Goal: Transaction & Acquisition: Purchase product/service

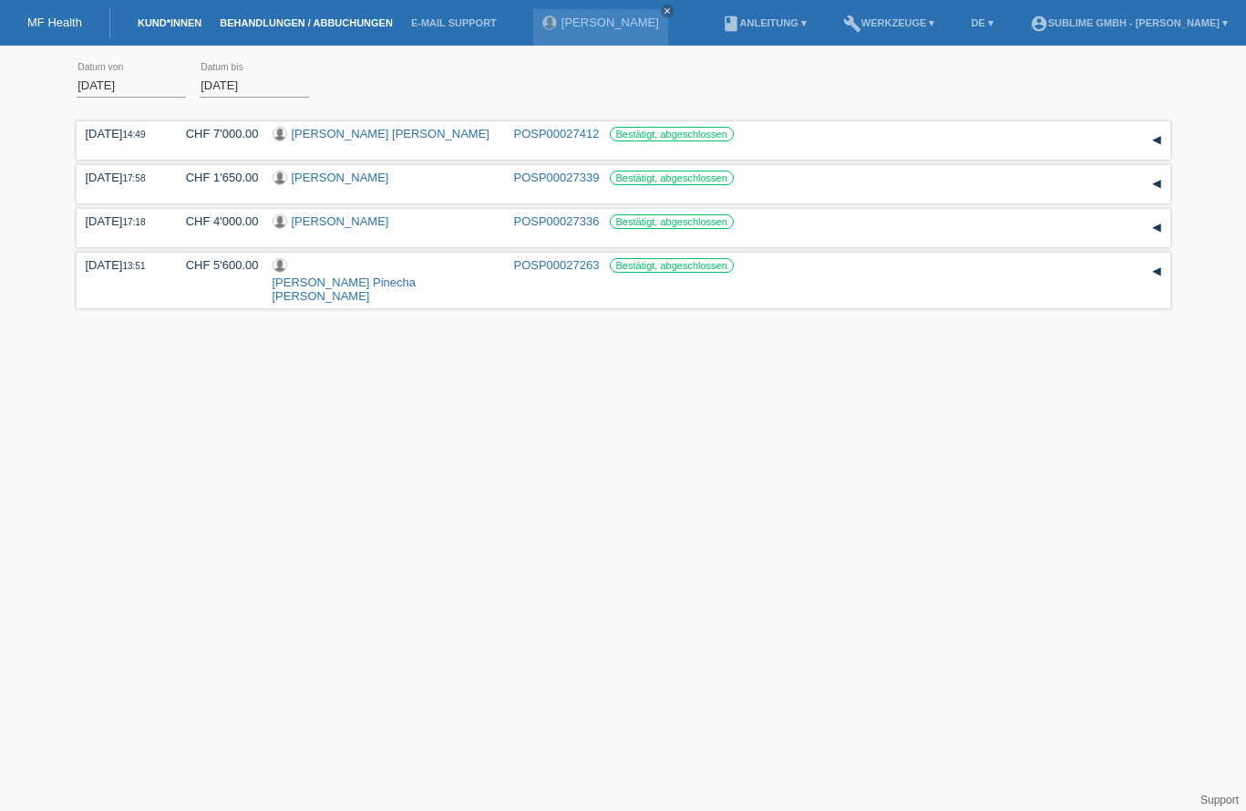
click at [186, 23] on link "Kund*innen" at bounding box center [170, 22] width 82 height 11
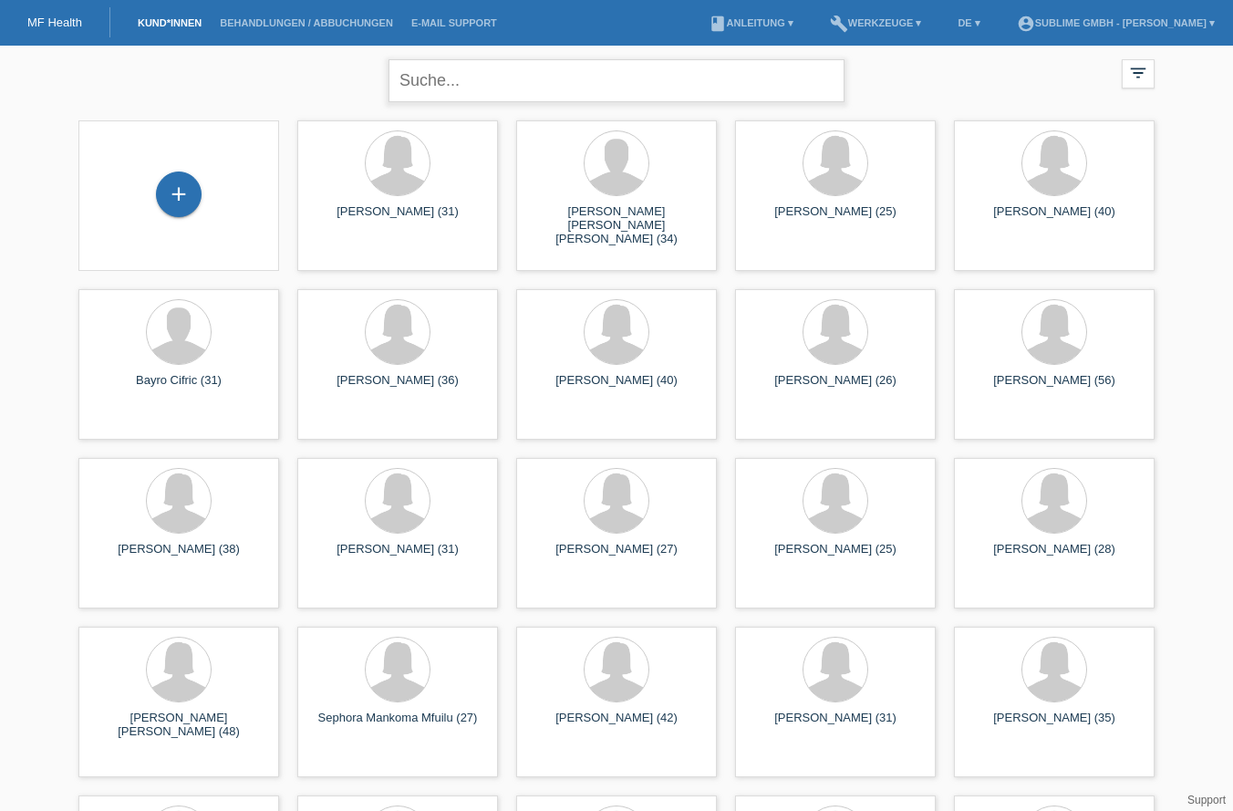
click at [595, 76] on input "text" at bounding box center [616, 80] width 456 height 43
type input "rossana"
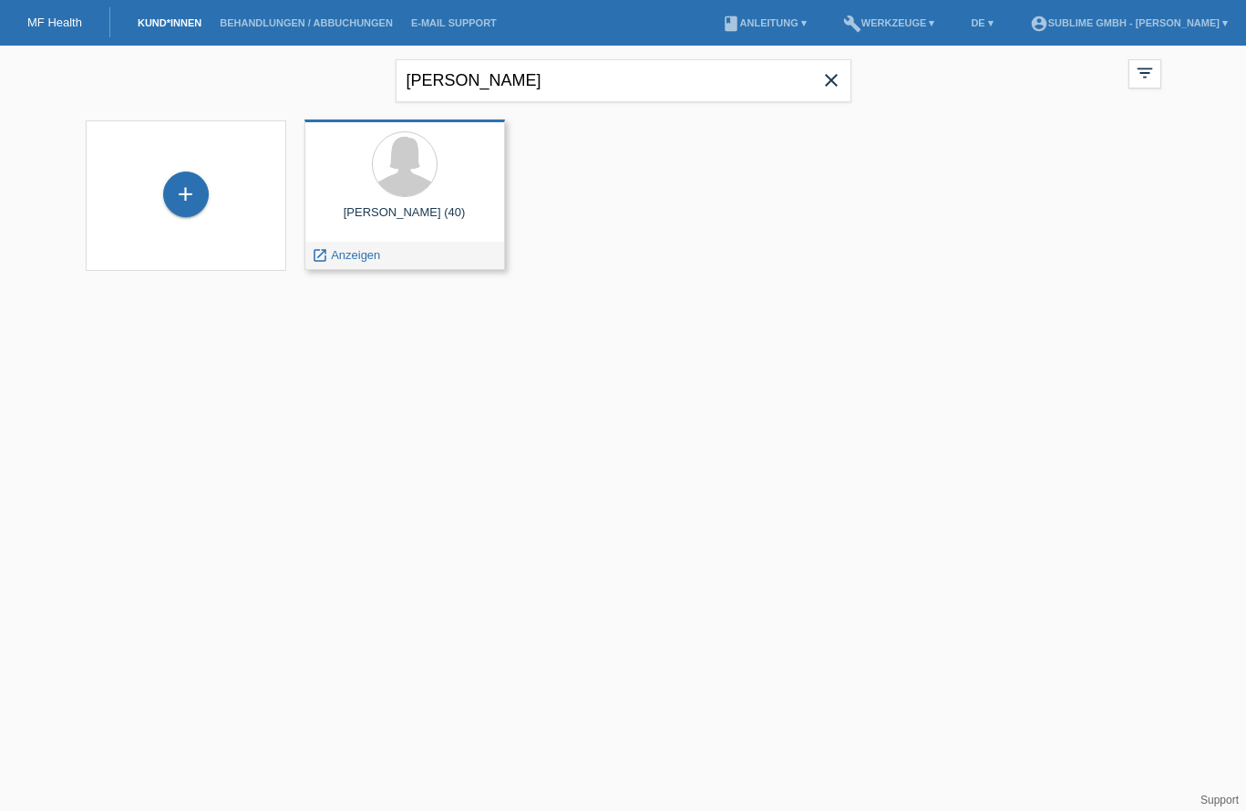
click at [493, 216] on div "Rossana Esther Casale (40) launch Anzeigen" at bounding box center [405, 194] width 201 height 150
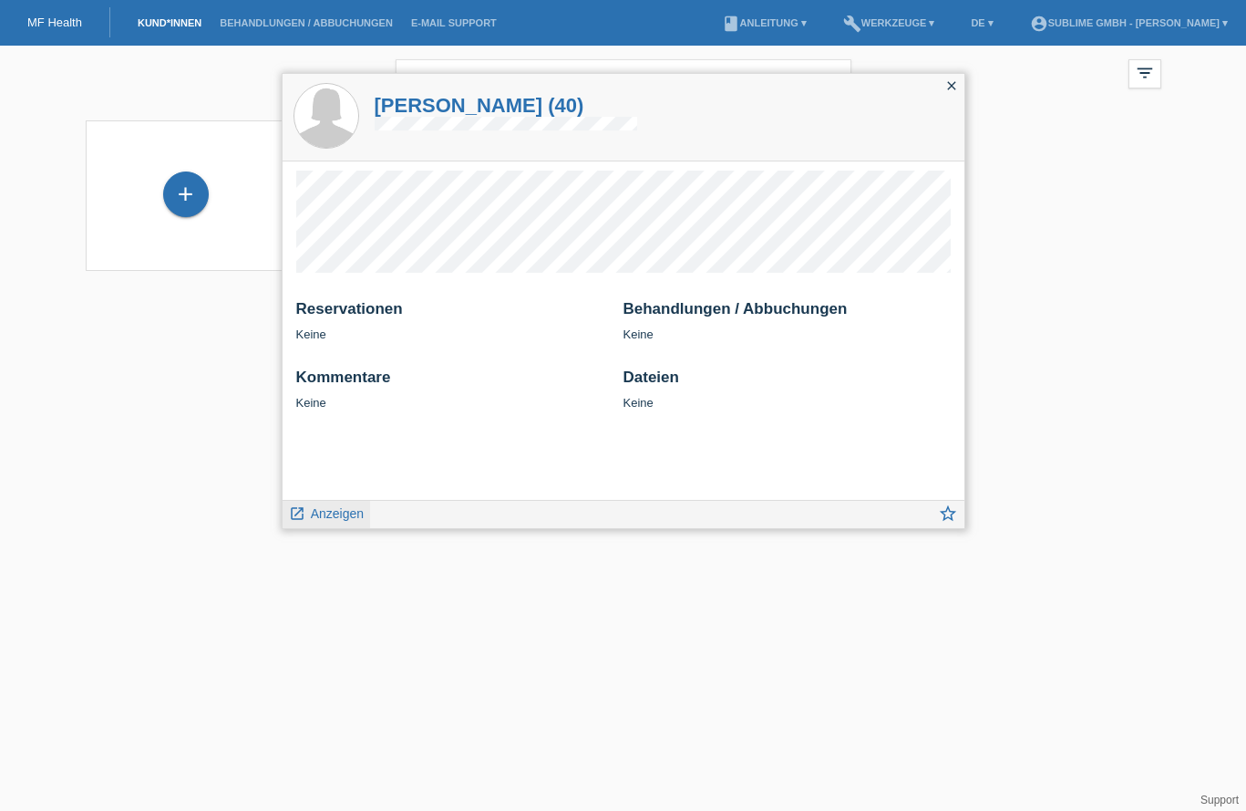
click at [346, 503] on link "launch Anzeigen" at bounding box center [327, 512] width 76 height 23
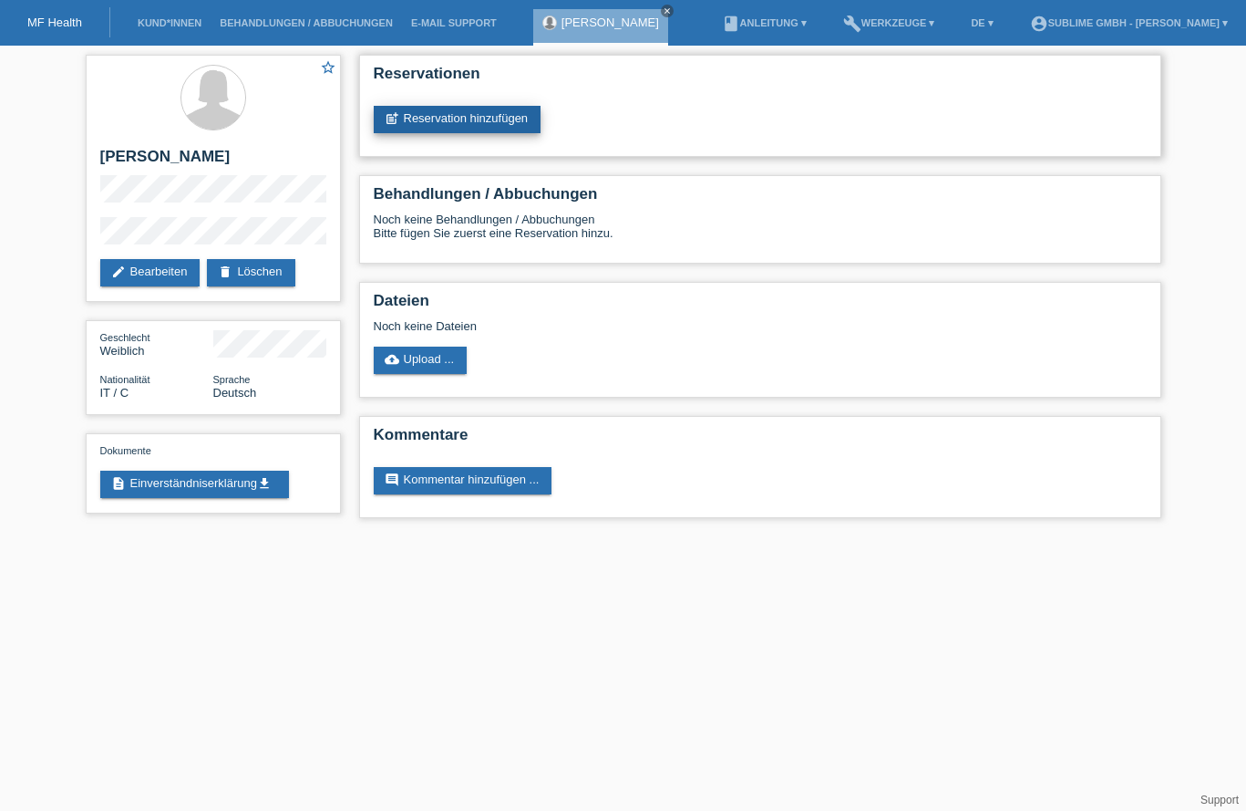
click at [492, 111] on link "post_add Reservation hinzufügen" at bounding box center [458, 119] width 168 height 27
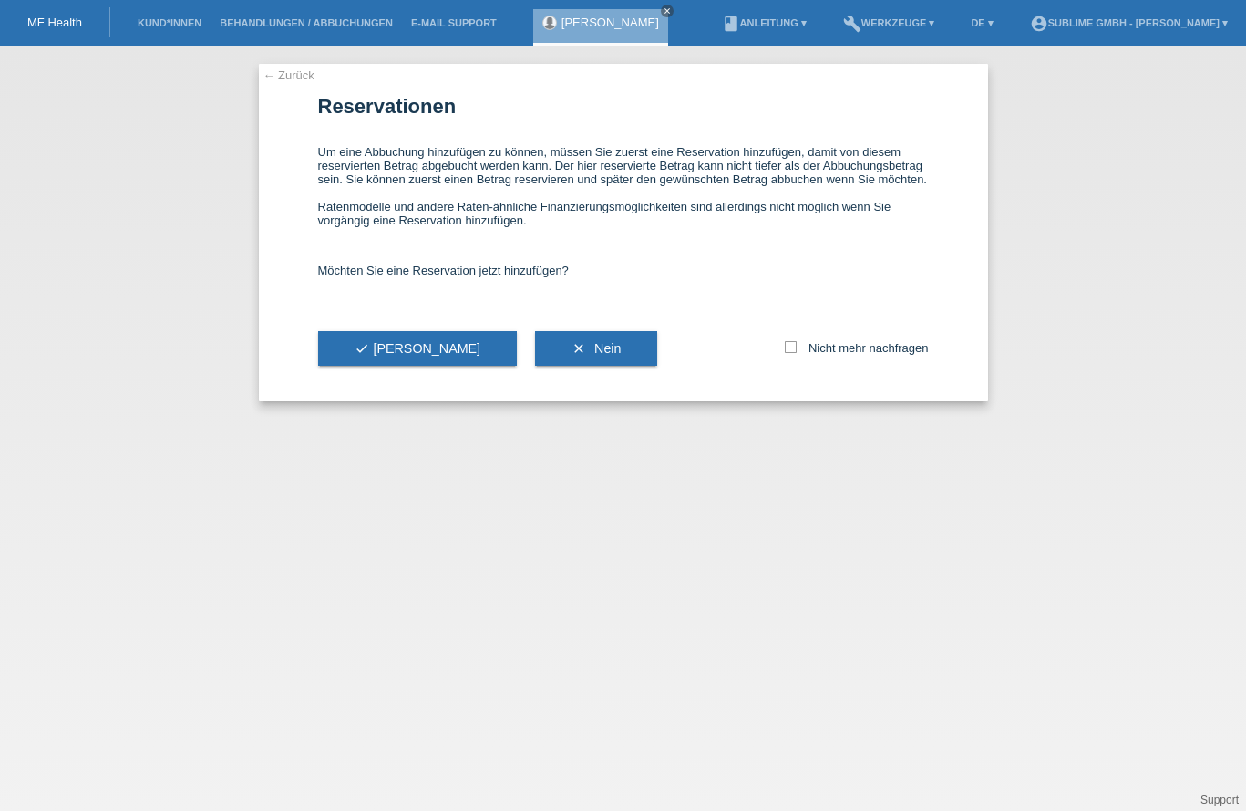
click at [388, 343] on span "check Ja" at bounding box center [418, 348] width 127 height 15
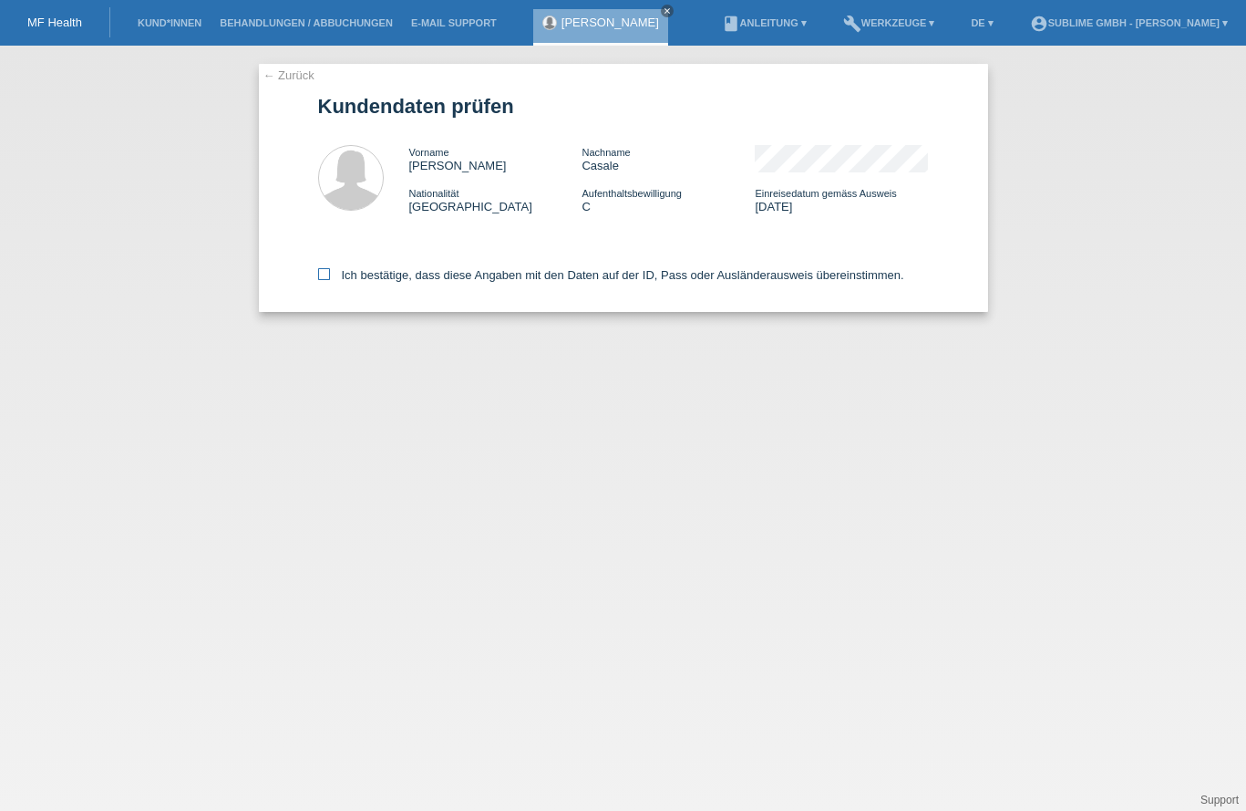
click at [429, 272] on label "Ich bestätige, dass diese Angaben mit den Daten auf der ID, Pass oder Ausländer…" at bounding box center [611, 275] width 586 height 14
click at [330, 272] on input "Ich bestätige, dass diese Angaben mit den Daten auf der ID, Pass oder Ausländer…" at bounding box center [324, 274] width 12 height 12
checkbox input "true"
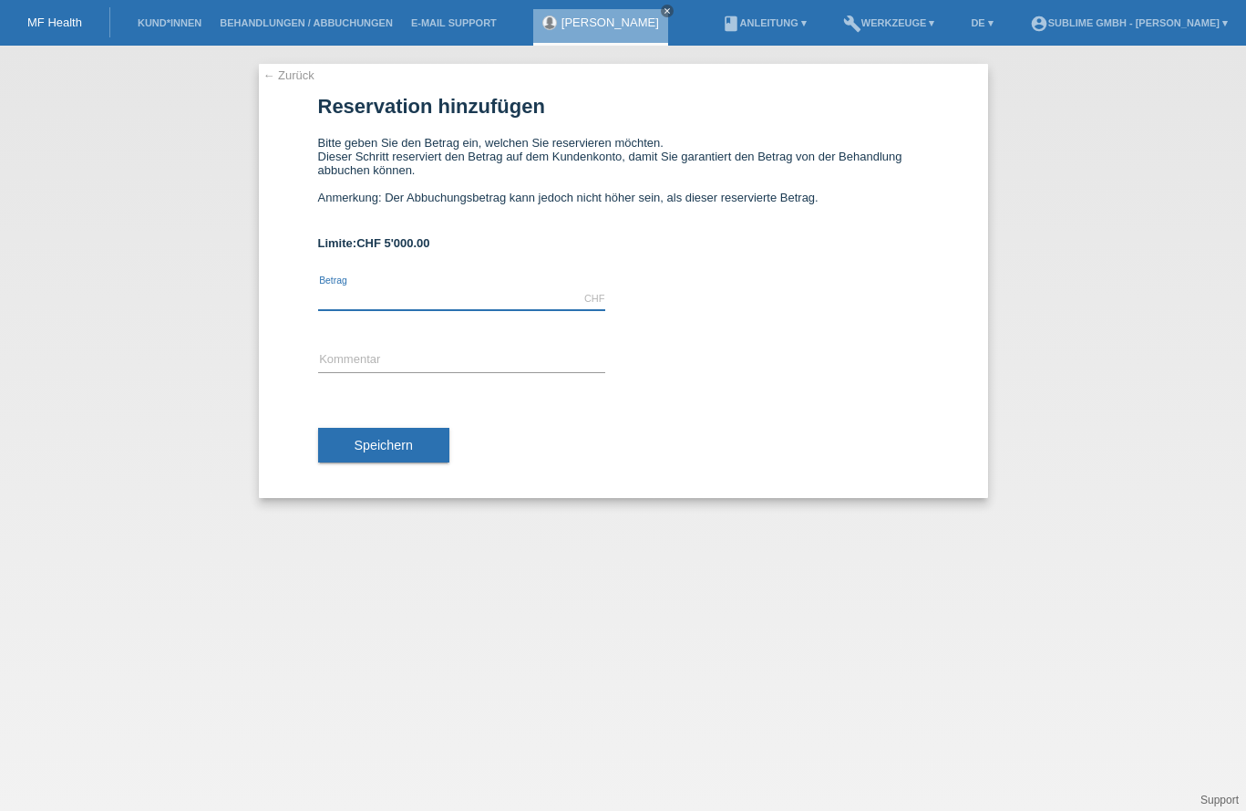
click at [489, 305] on input "text" at bounding box center [461, 298] width 287 height 23
type input "5000.00"
click at [464, 363] on input "text" at bounding box center [461, 360] width 287 height 23
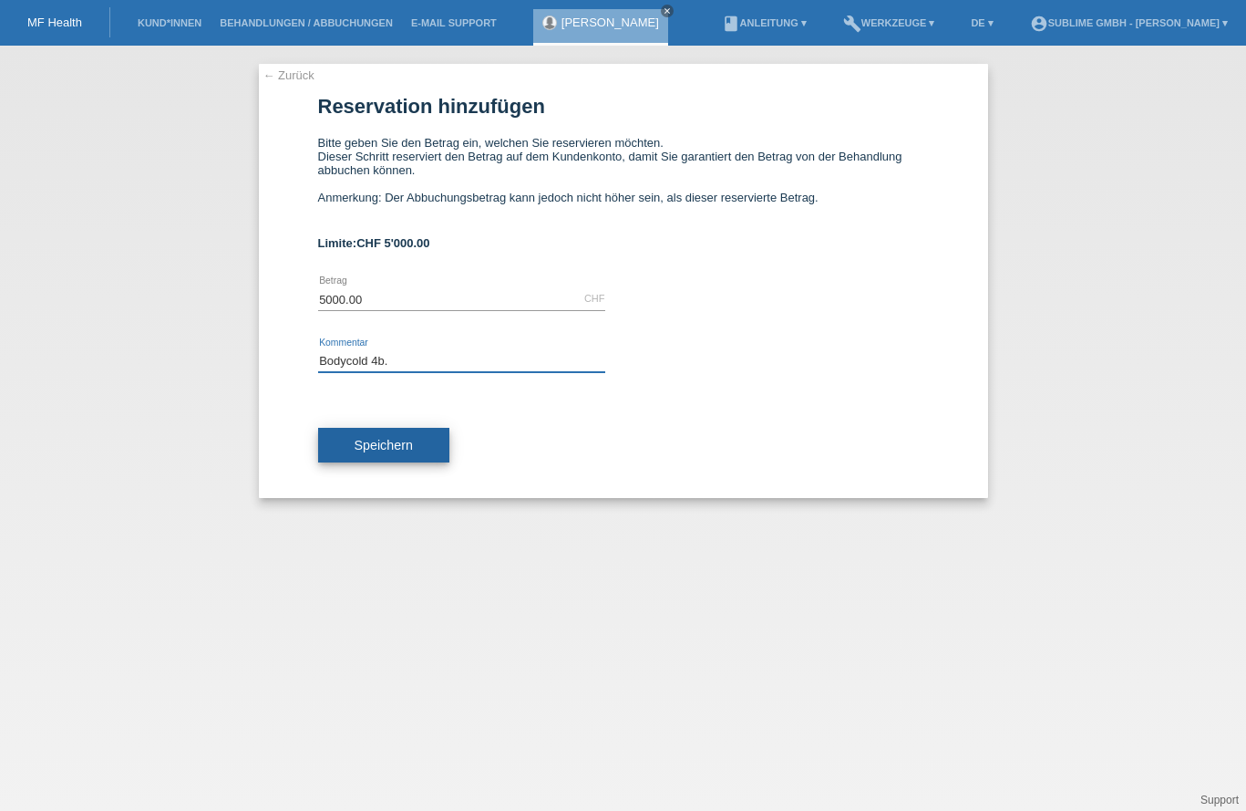
type input "Bodycold 4b."
click at [434, 433] on button "Speichern" at bounding box center [383, 445] width 131 height 35
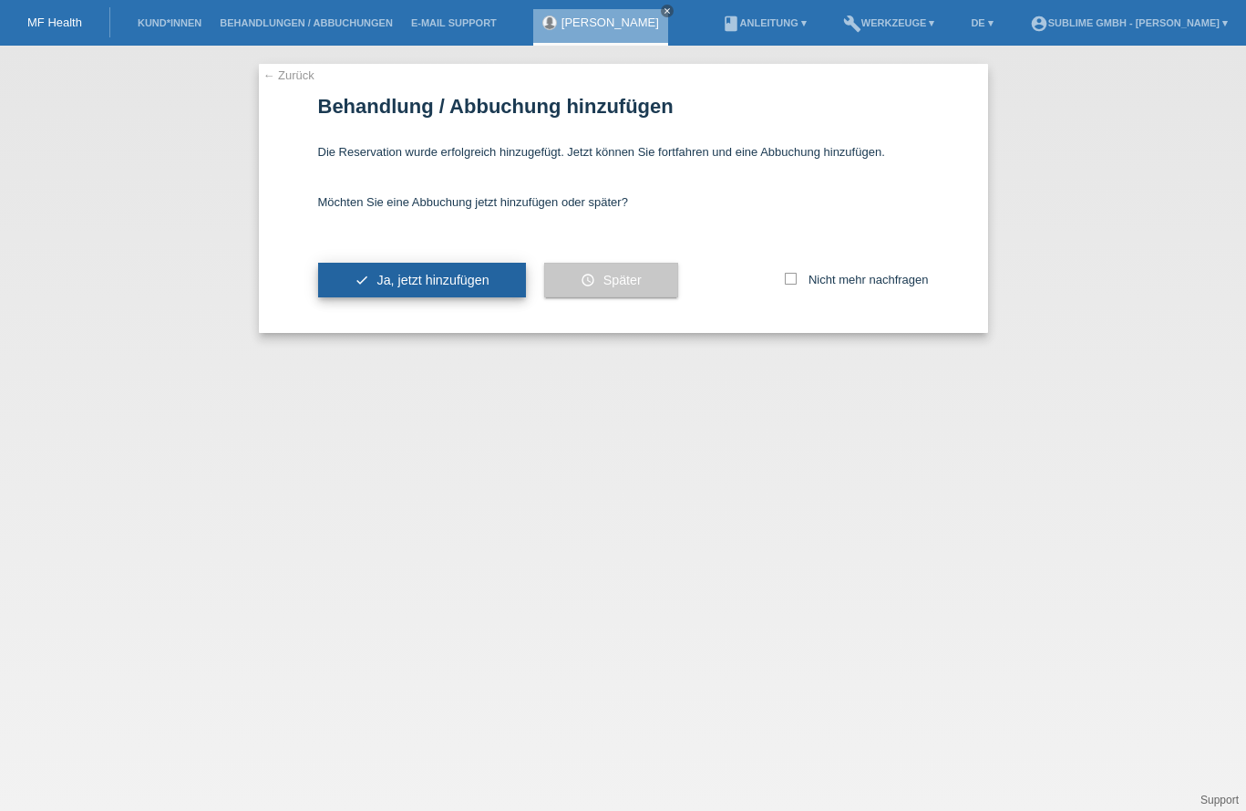
click at [459, 284] on span "Ja, jetzt hinzufügen" at bounding box center [433, 280] width 112 height 15
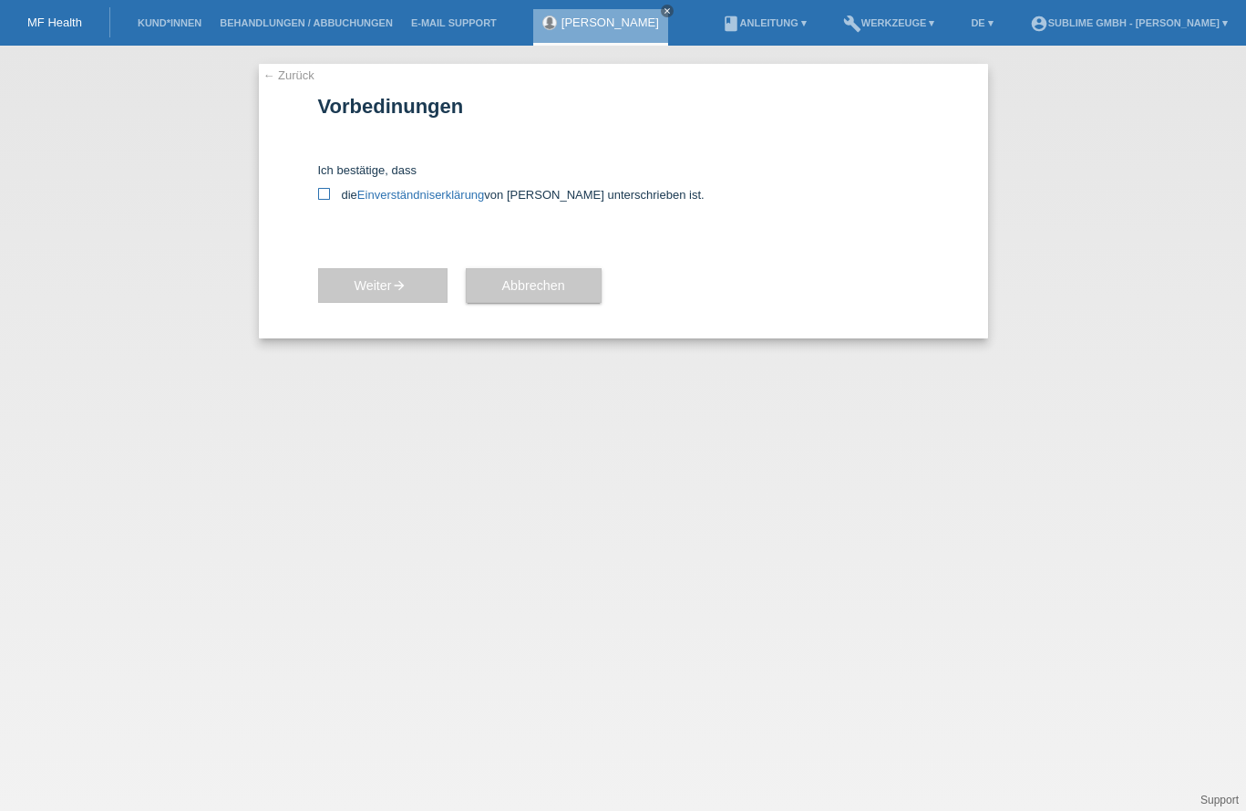
click at [428, 196] on link "Einverständniserklärung" at bounding box center [420, 195] width 127 height 14
click at [275, 73] on link "← Zurück" at bounding box center [288, 75] width 51 height 14
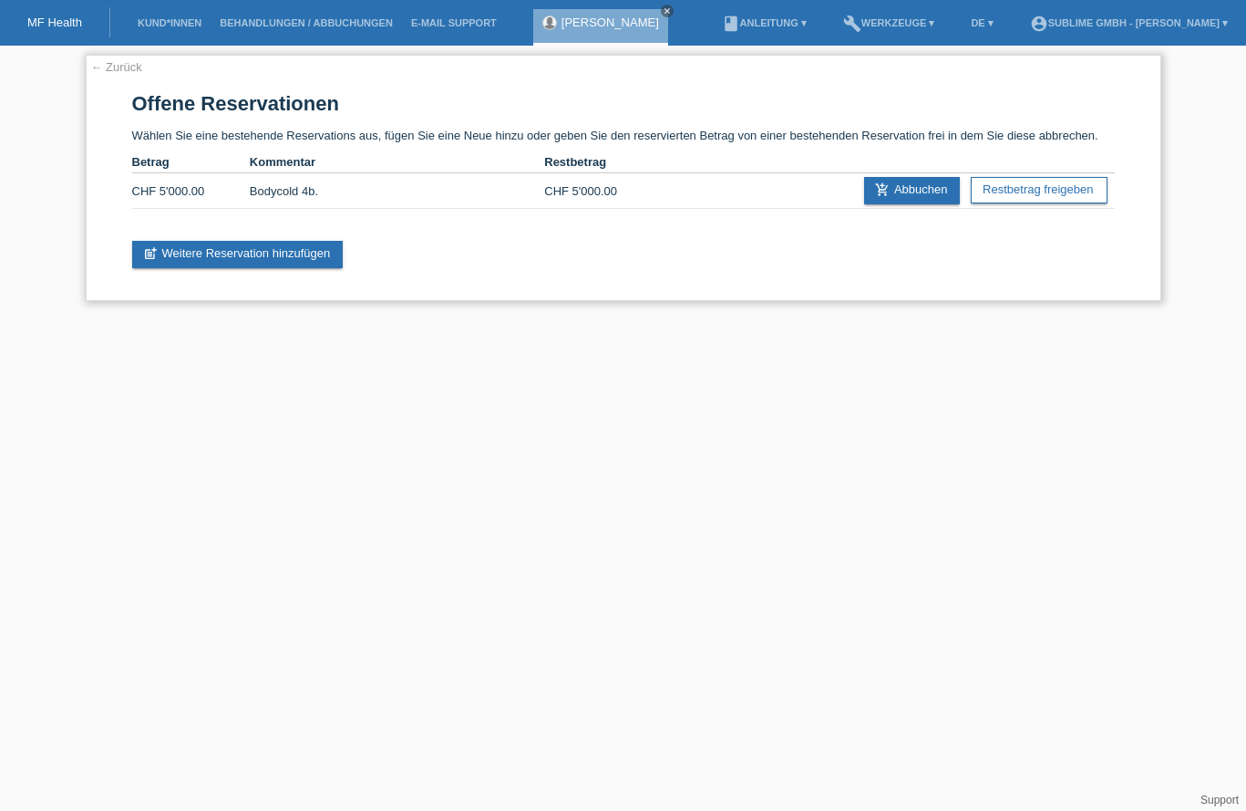
click at [102, 57] on div "← Zurück Offene Reservationen Wählen Sie eine bestehende Reservations aus, füge…" at bounding box center [624, 178] width 1076 height 246
click at [104, 60] on link "← Zurück" at bounding box center [116, 67] width 51 height 14
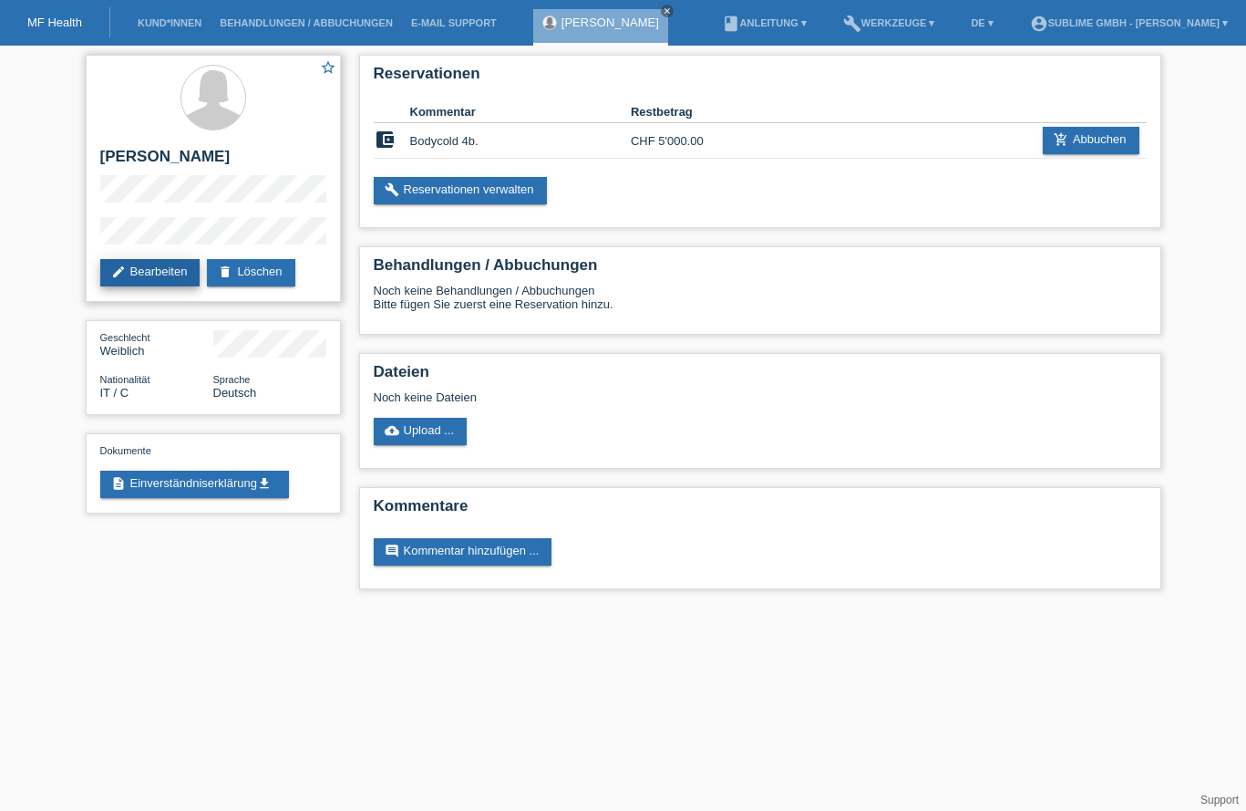
click at [170, 273] on link "edit Bearbeiten" at bounding box center [150, 272] width 100 height 27
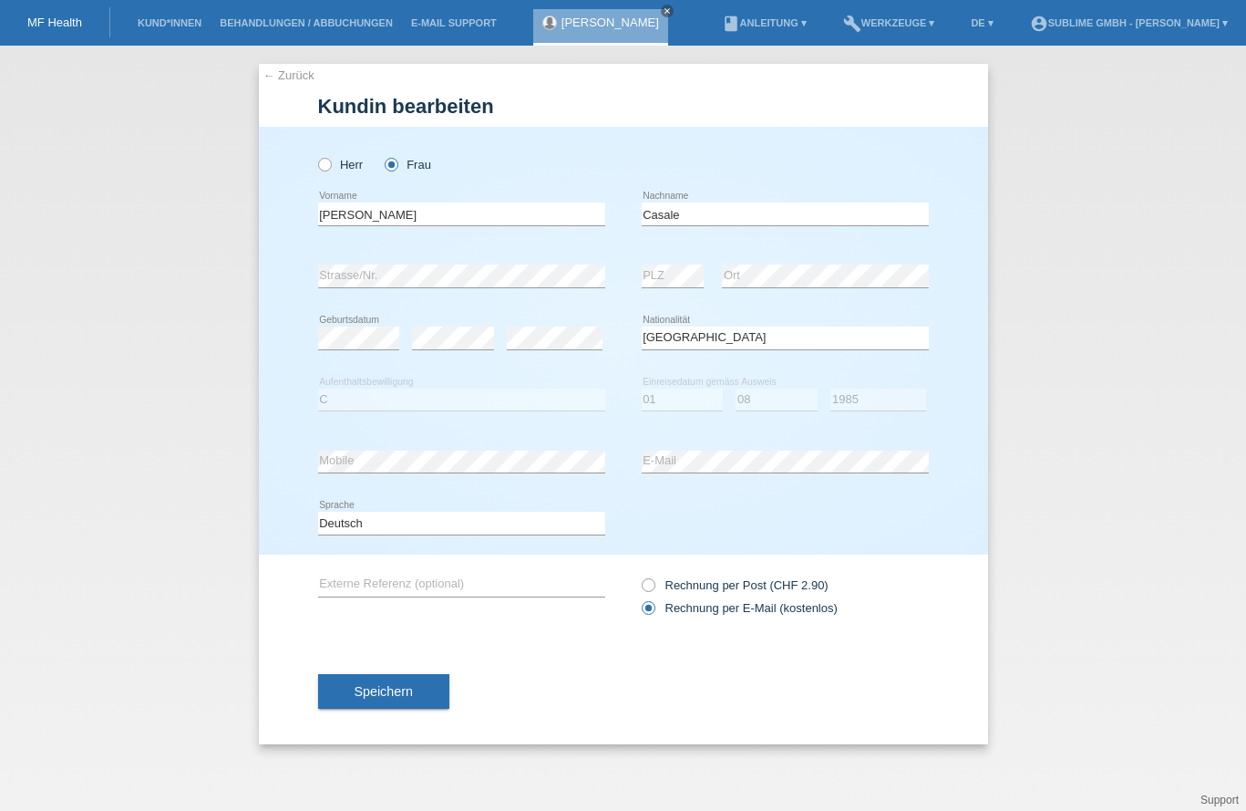
select select "IT"
select select "C"
select select "01"
select select "08"
click at [687, 401] on select "Tag 01 02 03 04 05 06 07 08 09 10 11" at bounding box center [683, 399] width 82 height 22
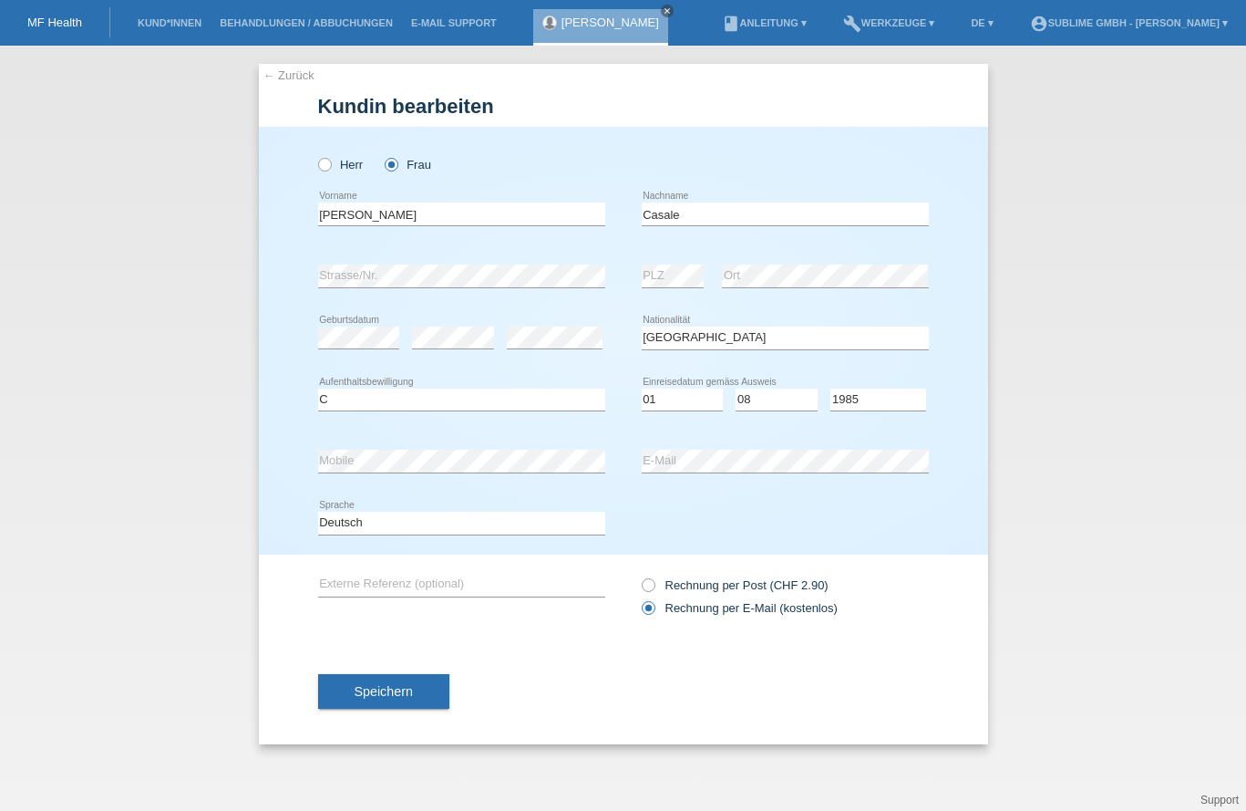
click at [669, 509] on div "Deutsch Français Italiano English error Sprache" at bounding box center [623, 523] width 611 height 62
click at [705, 403] on select "Tag 01 02 03 04 05 06 07 08 09 10 11" at bounding box center [683, 399] width 82 height 22
click at [898, 404] on select "Jahr 2025 2024 2023 2022 2021 2020 2019 2018 2017 2016 2015 2014 2013 2012 2011…" at bounding box center [879, 399] width 96 height 22
select select "2015"
click at [831, 388] on select "Jahr 2025 2024 2023 2022 2021 2020 2019 2018 2017 2016 2015 2014 2013 2012 2011…" at bounding box center [879, 399] width 96 height 22
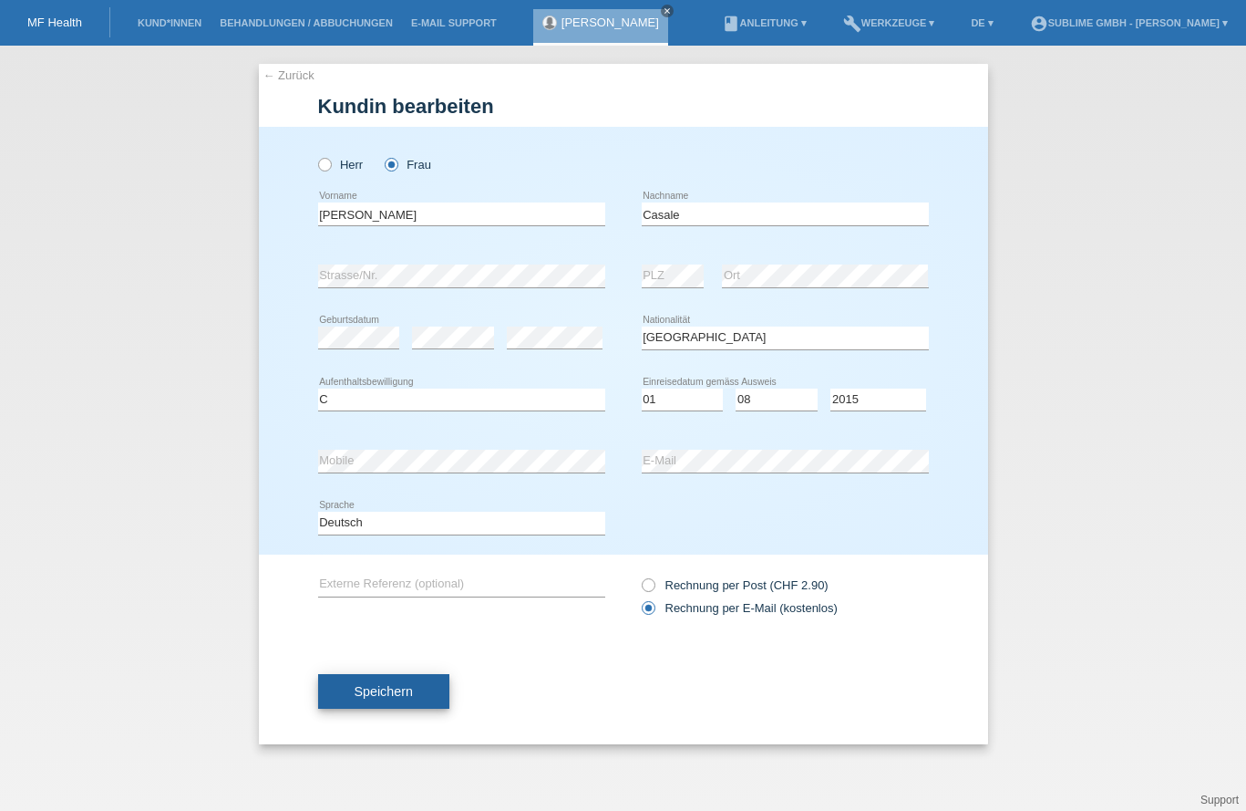
click at [417, 683] on button "Speichern" at bounding box center [383, 691] width 131 height 35
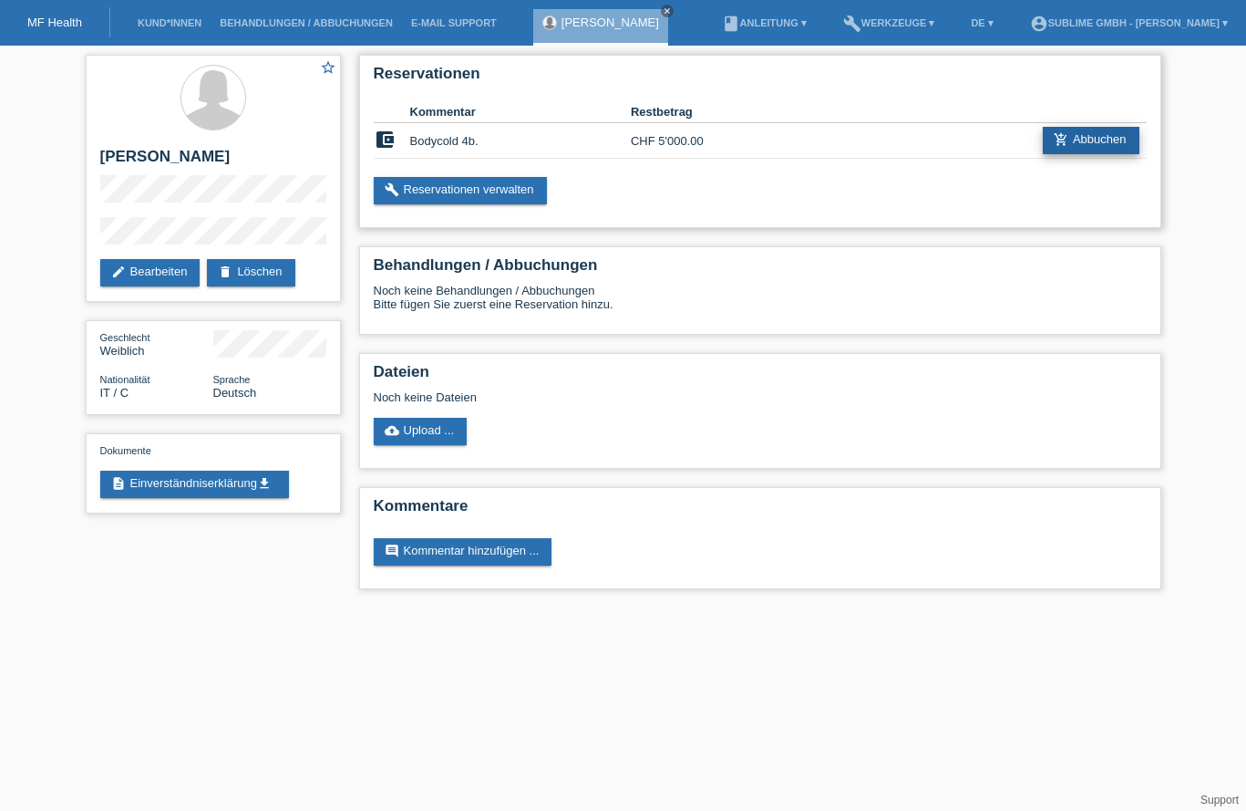
click at [1089, 141] on link "add_shopping_cart Abbuchen" at bounding box center [1091, 140] width 97 height 27
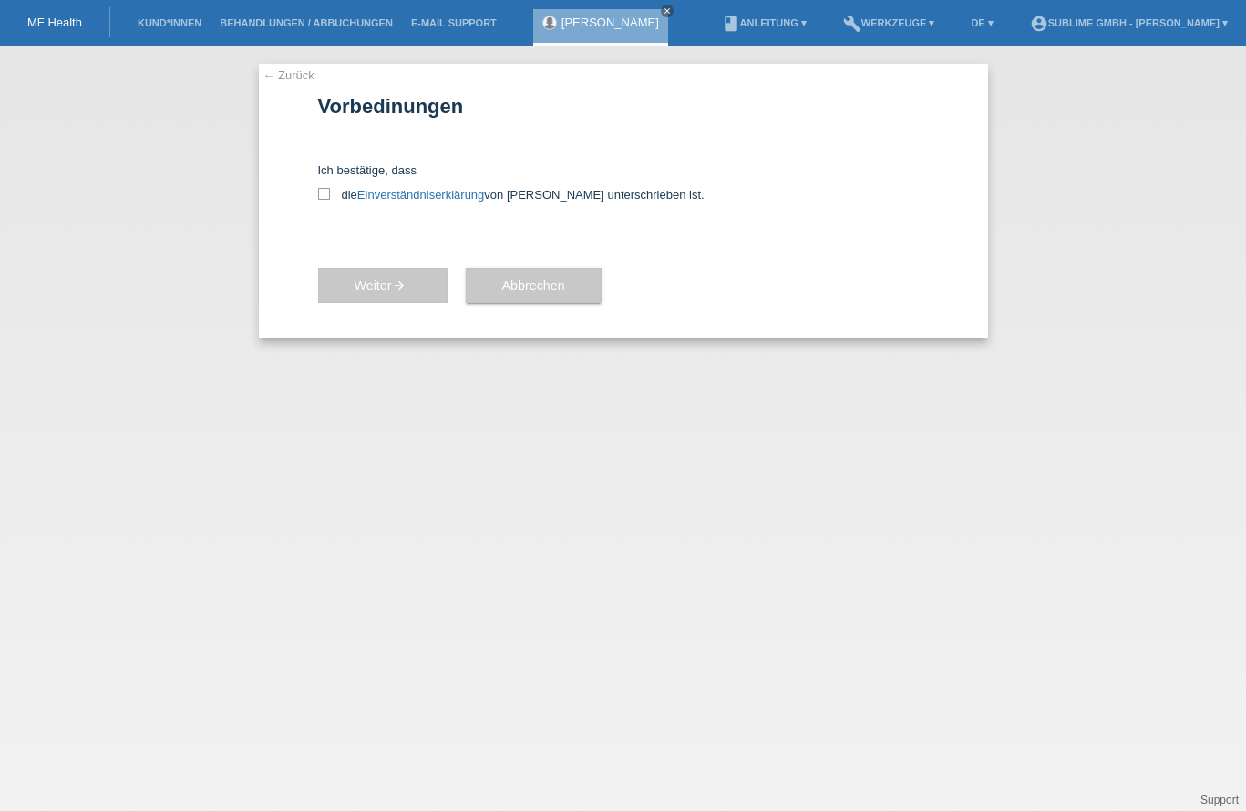
click at [431, 203] on div "Ich bestätige, dass die Einverständniserklärung von der Kundin unterschrieben i…" at bounding box center [623, 180] width 611 height 106
click at [436, 199] on link "Einverständniserklärung" at bounding box center [420, 195] width 127 height 14
click at [324, 189] on icon at bounding box center [324, 194] width 12 height 12
click at [324, 189] on input "die Einverständniserklärung von der Kundin unterschrieben ist." at bounding box center [324, 194] width 12 height 12
checkbox input "true"
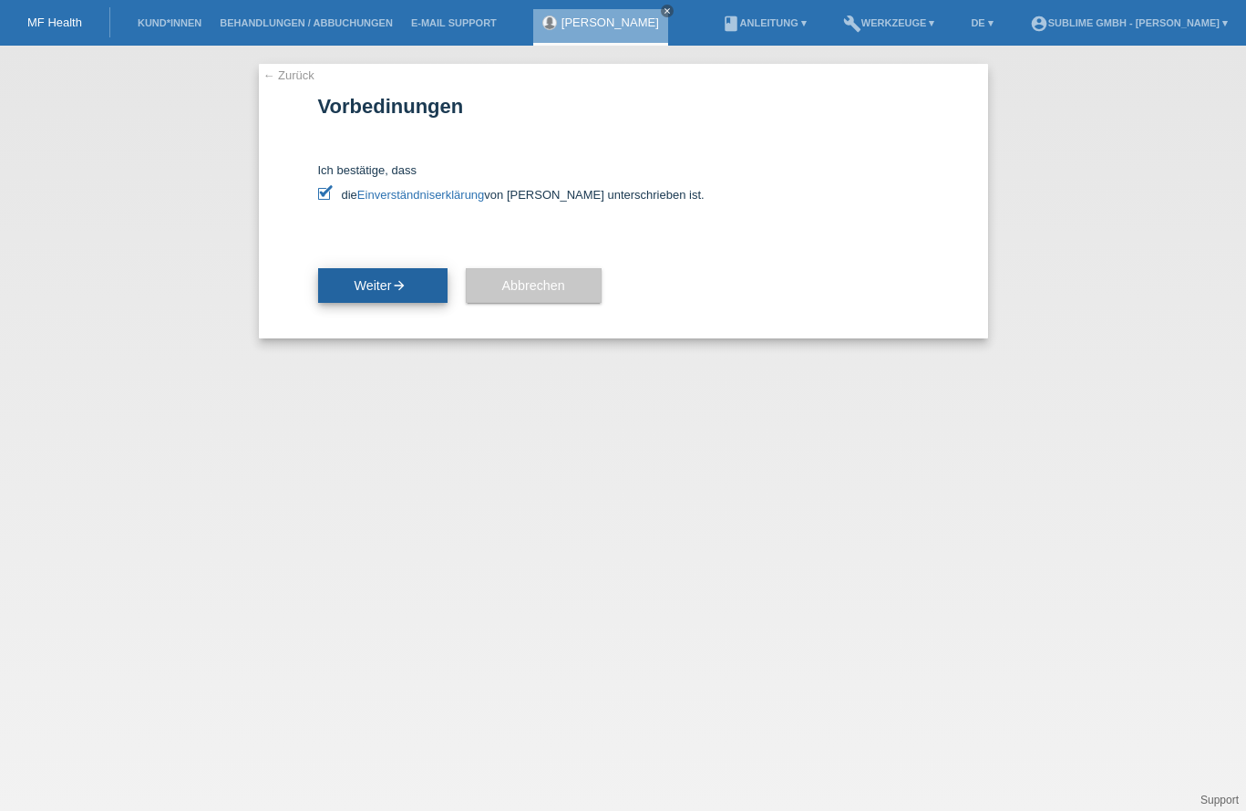
click at [418, 287] on button "Weiter arrow_forward" at bounding box center [382, 285] width 129 height 35
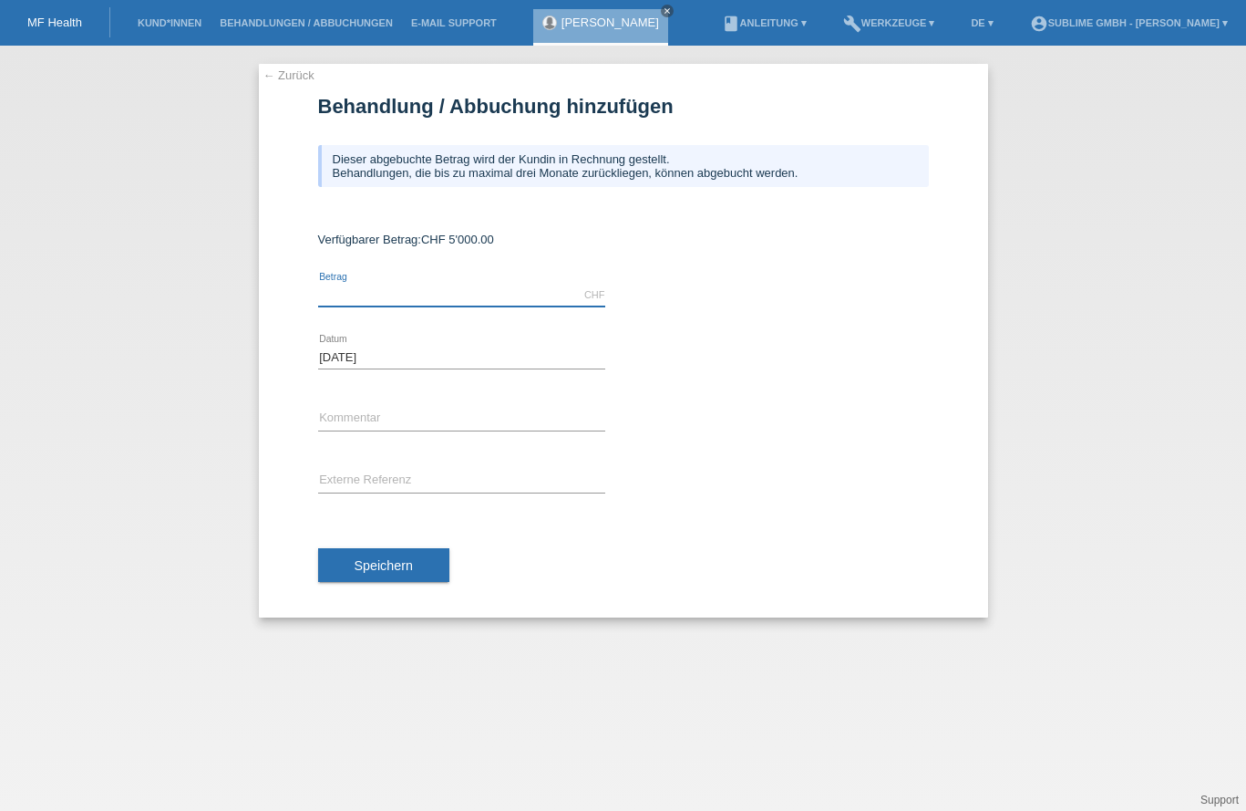
click at [502, 298] on input "text" at bounding box center [461, 295] width 287 height 23
type input "5000.00"
click at [411, 366] on input "[DATE]" at bounding box center [372, 357] width 109 height 23
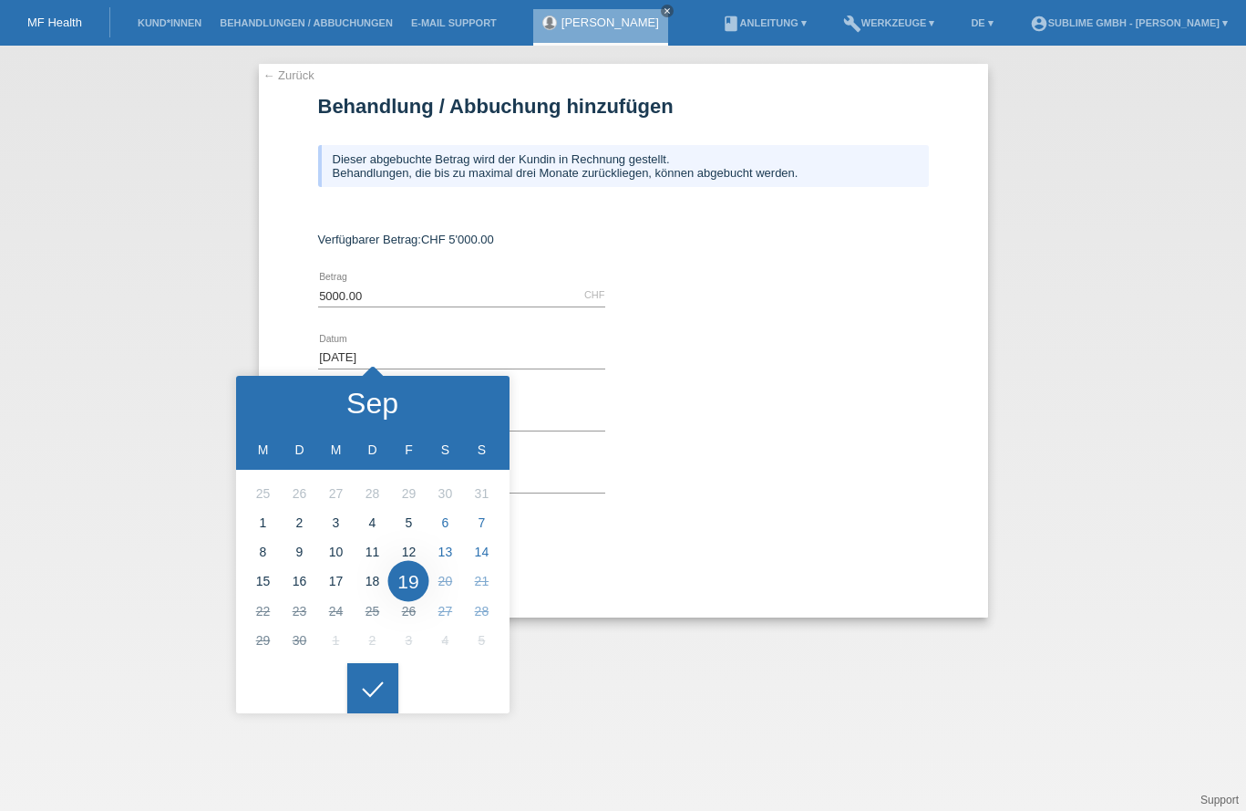
drag, startPoint x: 763, startPoint y: 449, endPoint x: 620, endPoint y: 437, distance: 143.6
click at [764, 449] on div "error Kommentar" at bounding box center [623, 419] width 611 height 62
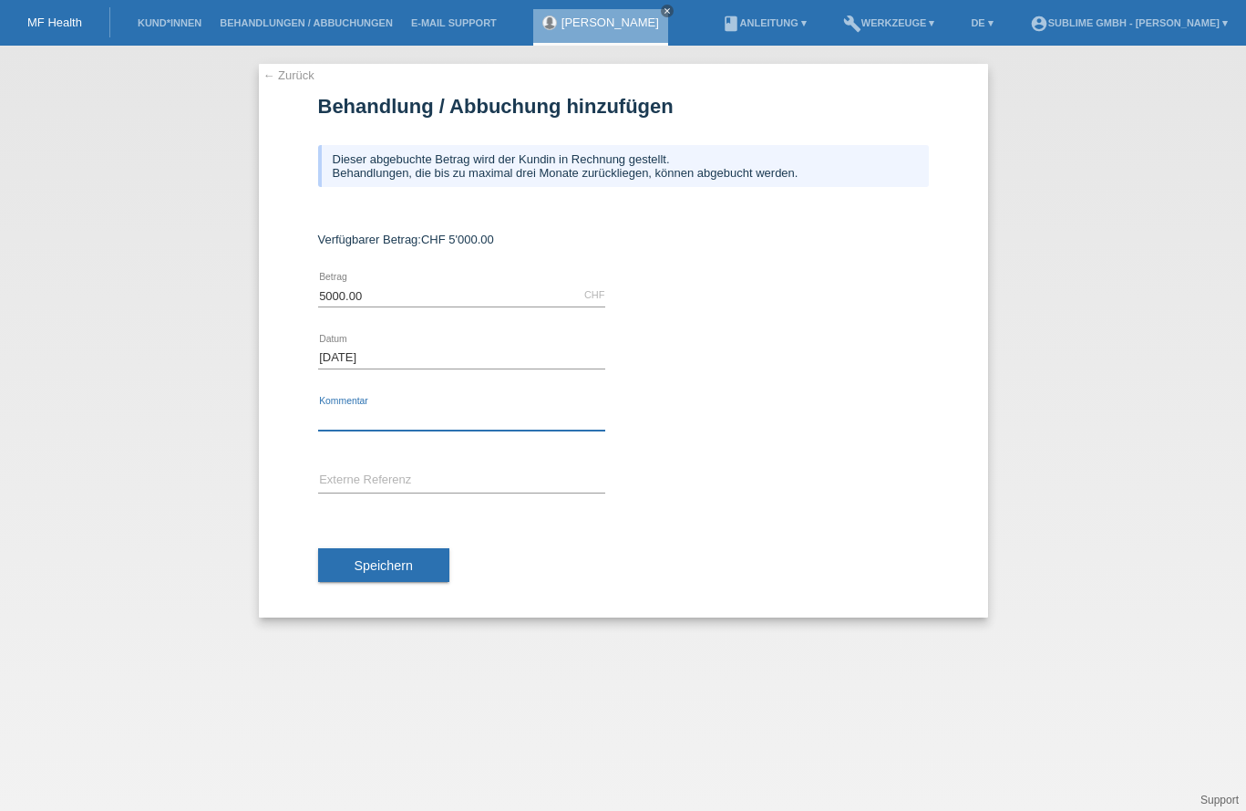
click at [407, 410] on input "text" at bounding box center [461, 419] width 287 height 23
type input "4 bereiche Bodycold"
click at [369, 562] on span "Speichern" at bounding box center [384, 565] width 58 height 15
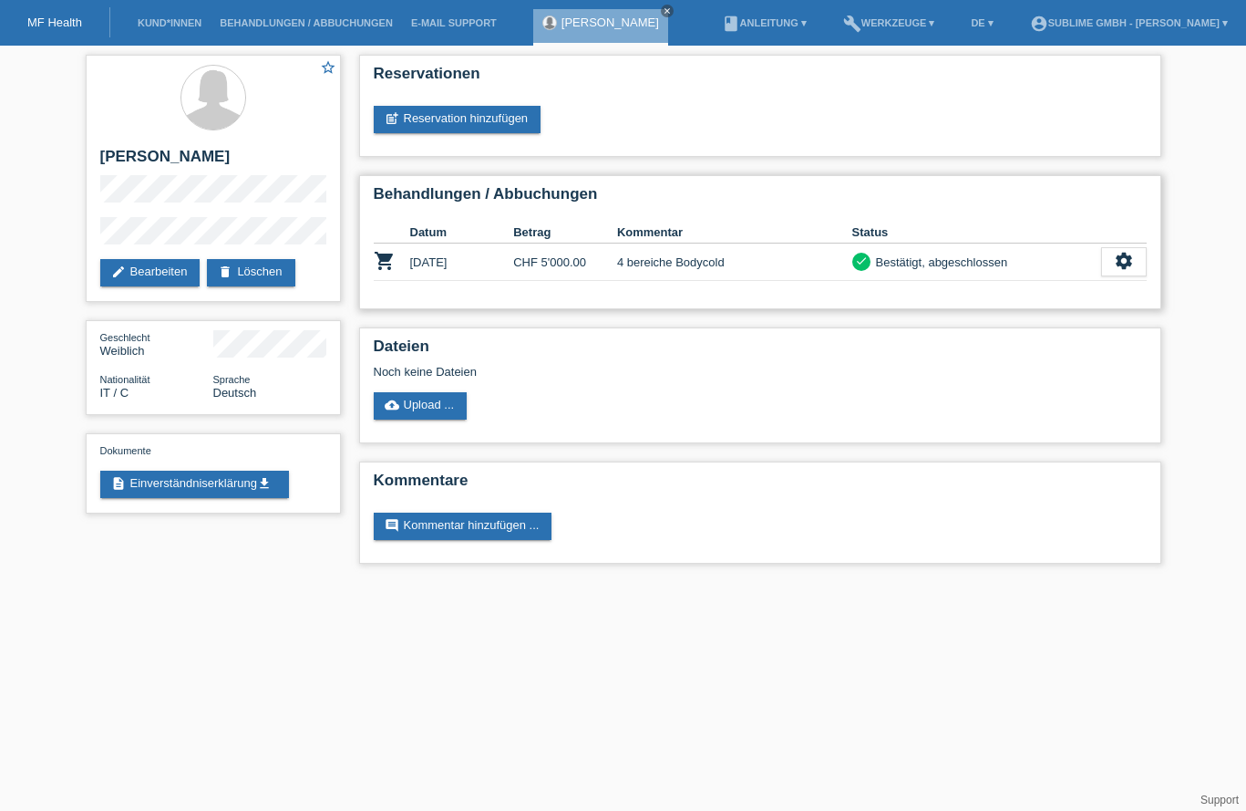
click at [1053, 254] on div "check Bestätigt, abgeschlossen" at bounding box center [976, 262] width 249 height 19
